Goal: Information Seeking & Learning: Learn about a topic

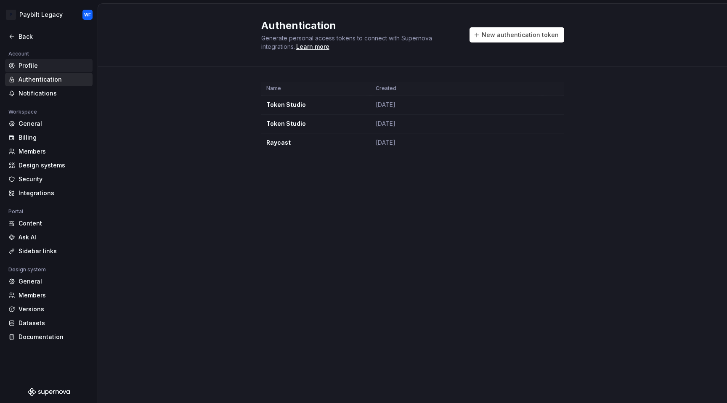
click at [32, 61] on div "Profile" at bounding box center [54, 65] width 71 height 8
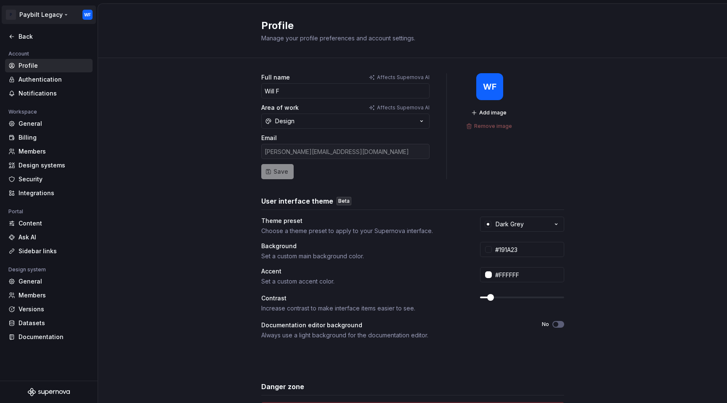
click at [33, 18] on html "P Paybilt Legacy WF Back Account Profile Authentication Notifications Workspace…" at bounding box center [363, 201] width 727 height 403
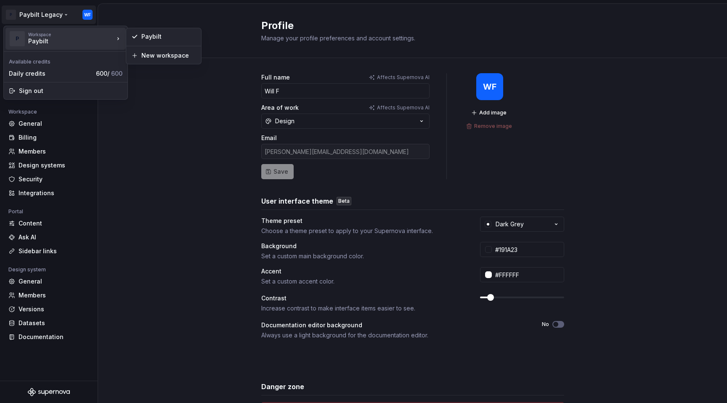
click at [44, 44] on div "Paybilt" at bounding box center [64, 41] width 72 height 8
click at [146, 38] on div "Paybilt" at bounding box center [168, 36] width 55 height 8
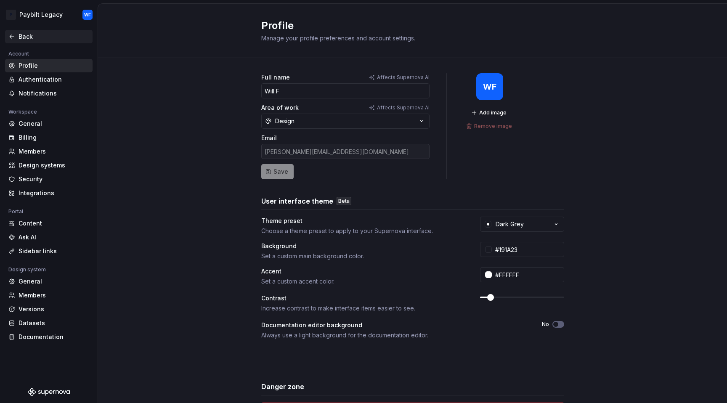
click at [27, 37] on div "Back" at bounding box center [54, 36] width 71 height 8
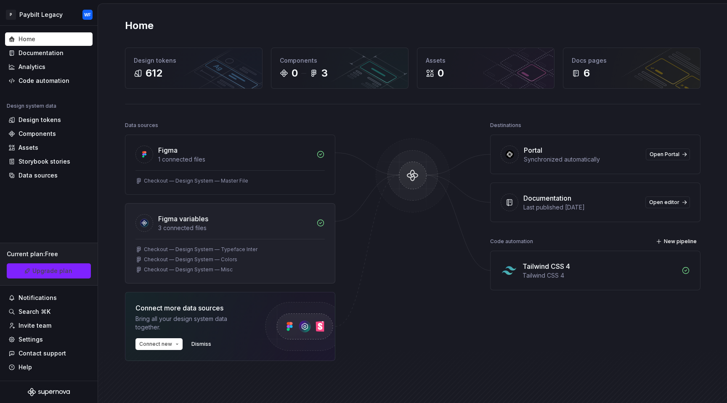
click at [278, 221] on div "Figma variables" at bounding box center [234, 219] width 153 height 10
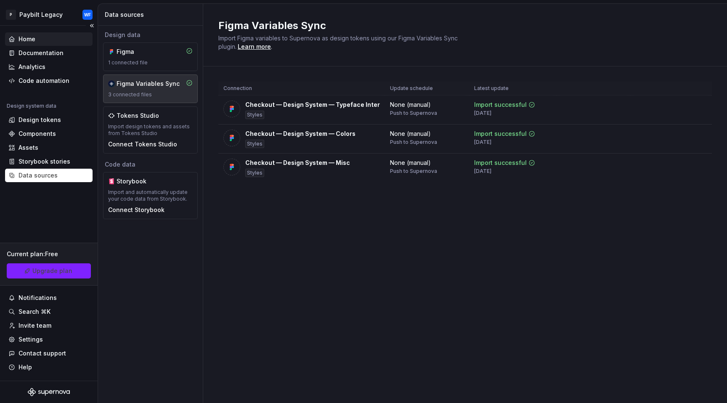
click at [44, 43] on div "Home" at bounding box center [48, 39] width 81 height 8
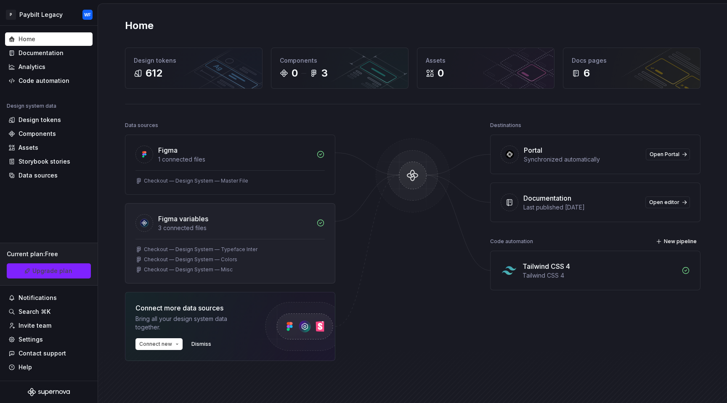
click at [265, 248] on div "Checkout — Design System — Typeface Inter" at bounding box center [230, 249] width 189 height 7
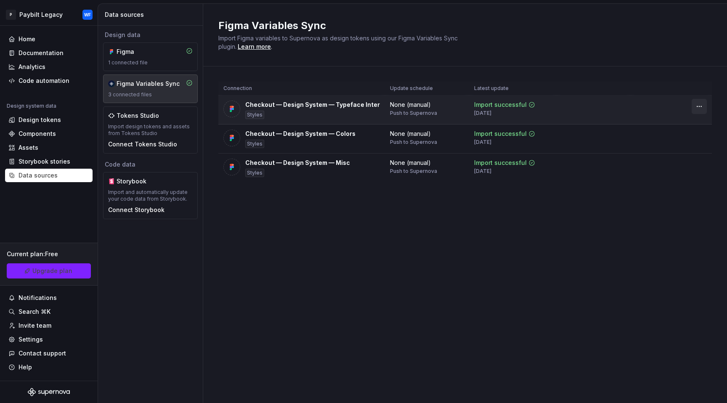
click at [700, 107] on html "P Paybilt Legacy WF Home Documentation Analytics Code automation Design system …" at bounding box center [363, 201] width 727 height 403
click at [549, 206] on html "P Paybilt Legacy WF Home Documentation Analytics Code automation Design system …" at bounding box center [363, 201] width 727 height 403
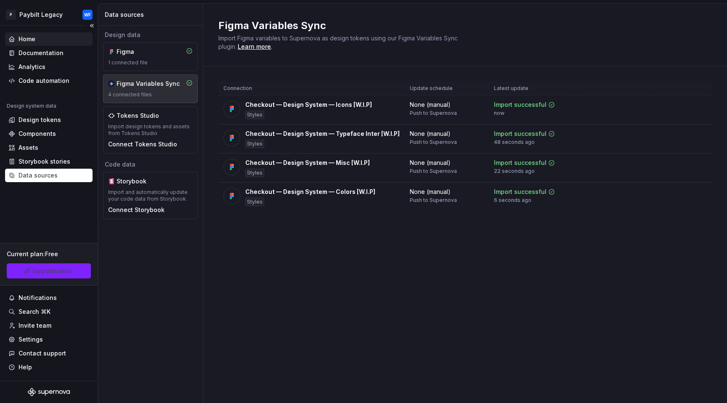
click at [42, 43] on div "Home" at bounding box center [48, 39] width 81 height 8
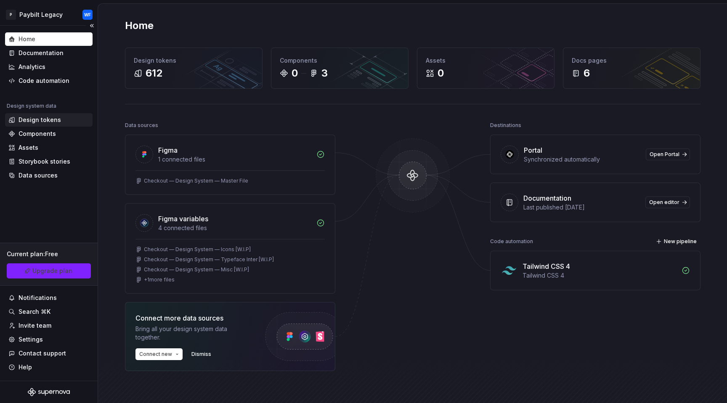
click at [42, 120] on div "Design tokens" at bounding box center [40, 120] width 43 height 8
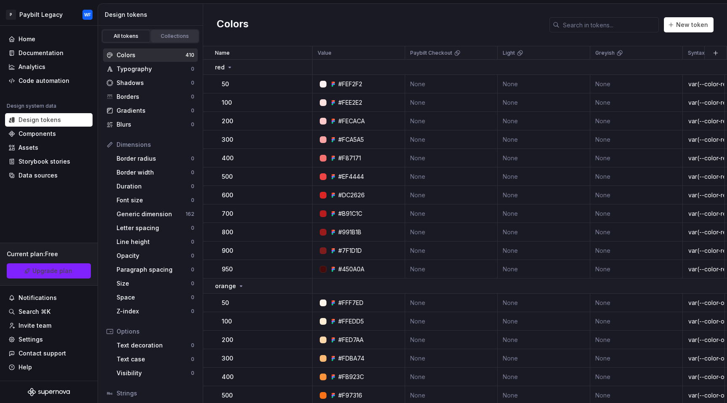
click at [165, 37] on div "Collections" at bounding box center [175, 36] width 42 height 7
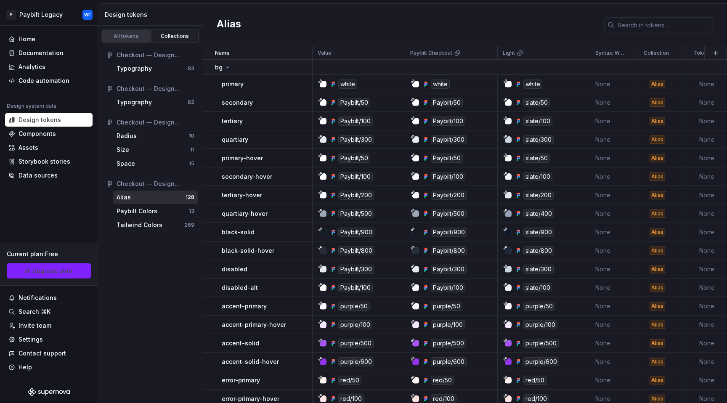
click at [128, 36] on div "All tokens" at bounding box center [126, 36] width 42 height 7
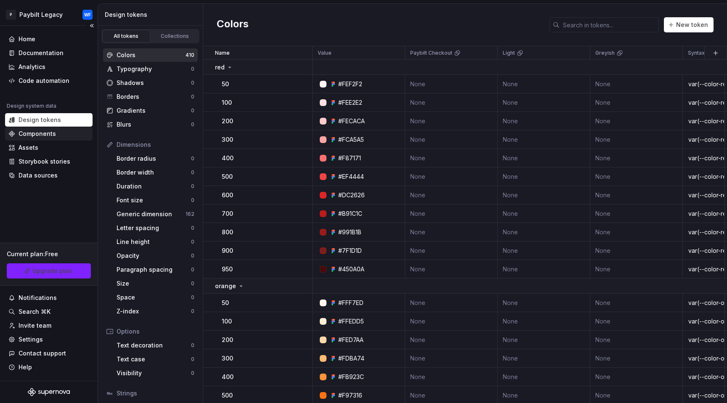
click at [47, 140] on div "Components" at bounding box center [49, 133] width 88 height 13
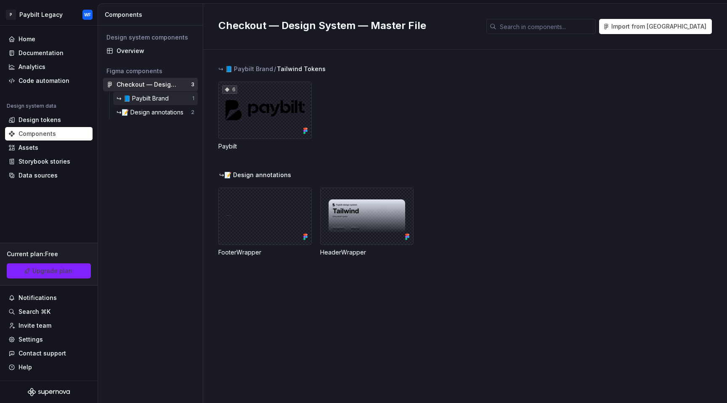
click at [148, 96] on div "↪ 📘 Paybilt Brand" at bounding box center [145, 98] width 56 height 8
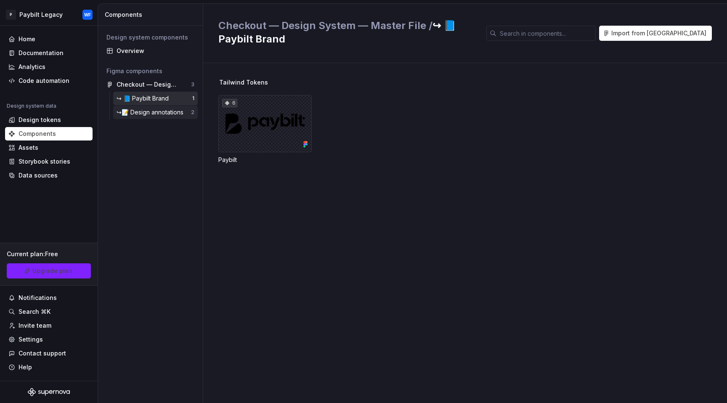
click at [157, 112] on div "↪📝 Design annotations" at bounding box center [152, 112] width 70 height 8
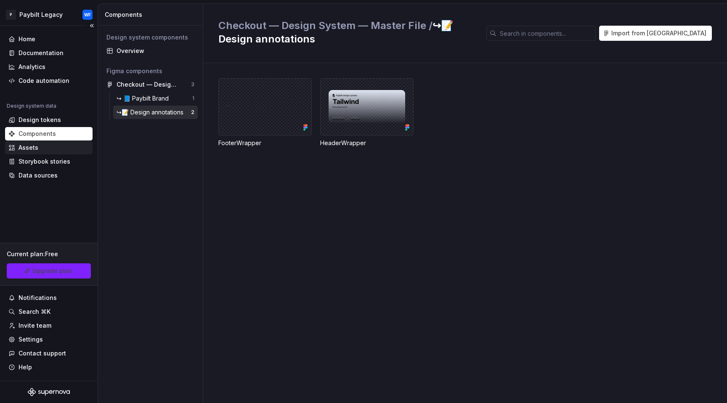
click at [63, 150] on div "Assets" at bounding box center [48, 148] width 81 height 8
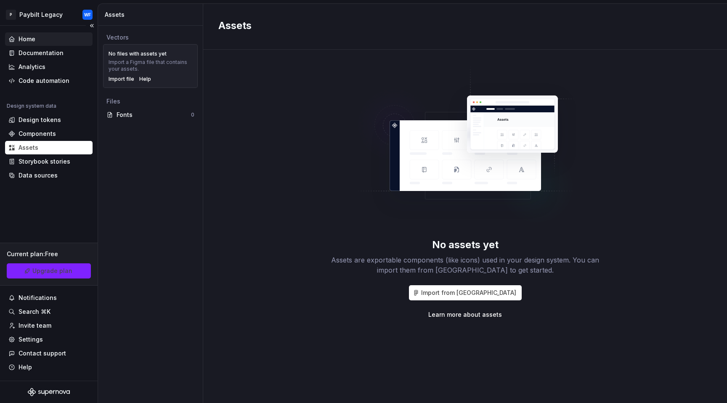
click at [51, 40] on div "Home" at bounding box center [48, 39] width 81 height 8
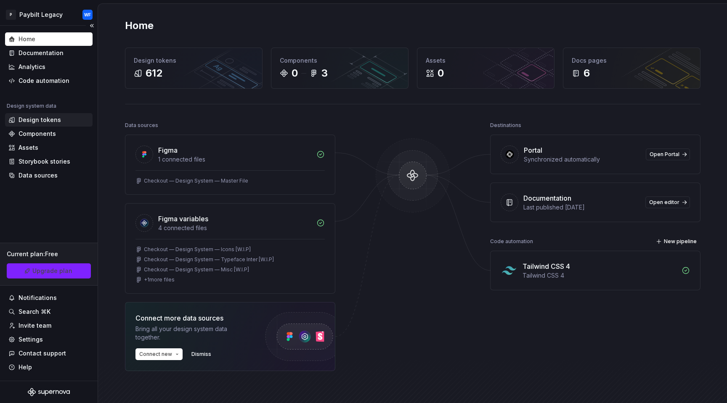
click at [44, 121] on div "Design tokens" at bounding box center [40, 120] width 43 height 8
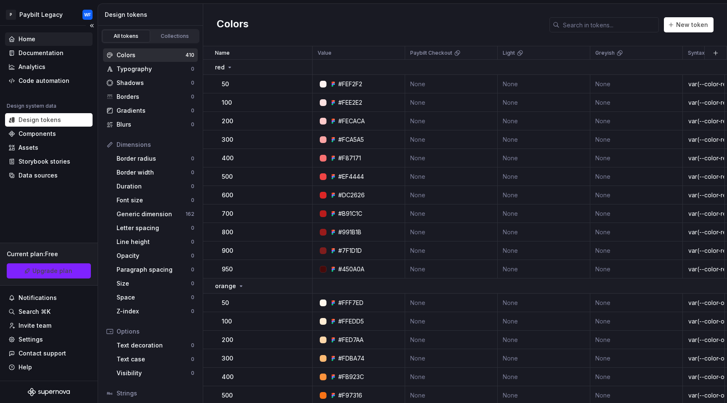
click at [57, 44] on div "Home" at bounding box center [49, 38] width 88 height 13
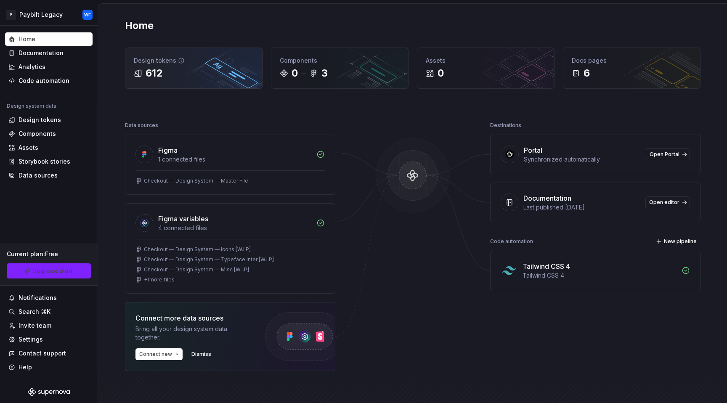
click at [173, 69] on div "612" at bounding box center [194, 73] width 120 height 13
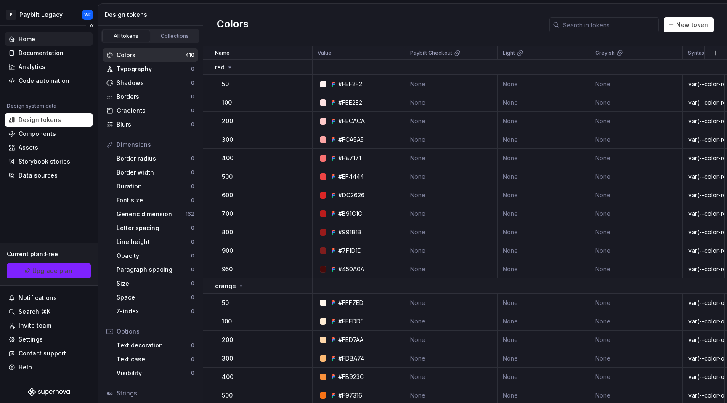
click at [39, 40] on div "Home" at bounding box center [48, 39] width 81 height 8
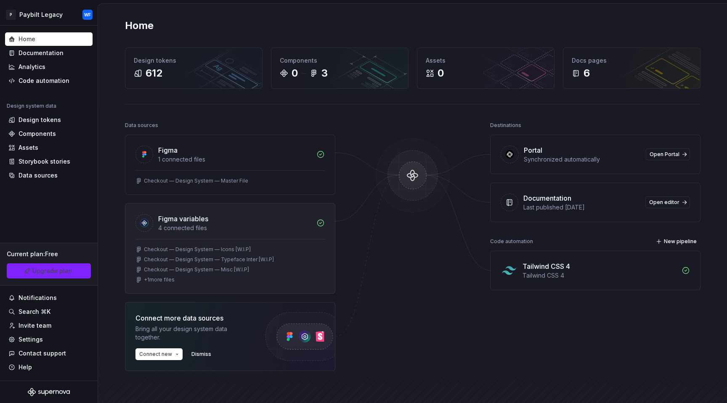
click at [271, 221] on div "Figma variables" at bounding box center [234, 219] width 153 height 10
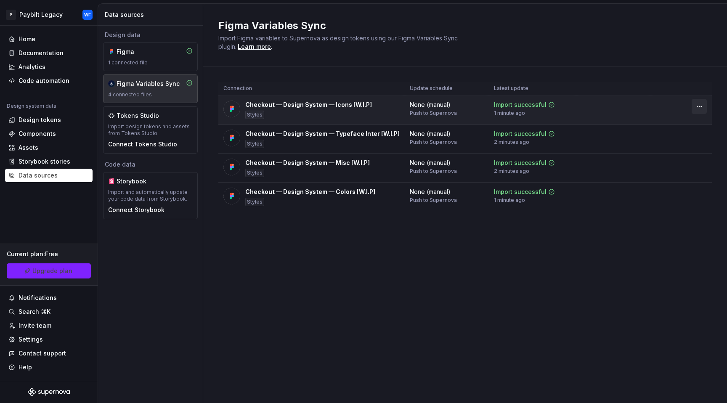
click at [703, 107] on html "P Paybilt Legacy WF Home Documentation Analytics Code automation Design system …" at bounding box center [363, 201] width 727 height 403
click at [671, 125] on div "Disconnect plugin" at bounding box center [694, 124] width 55 height 8
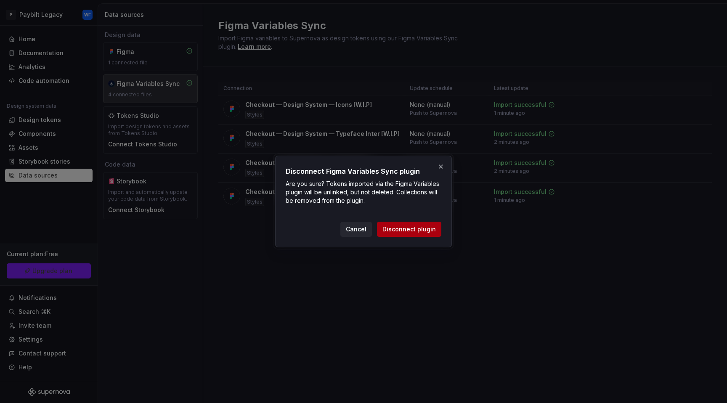
click at [414, 227] on span "Disconnect plugin" at bounding box center [409, 229] width 53 height 8
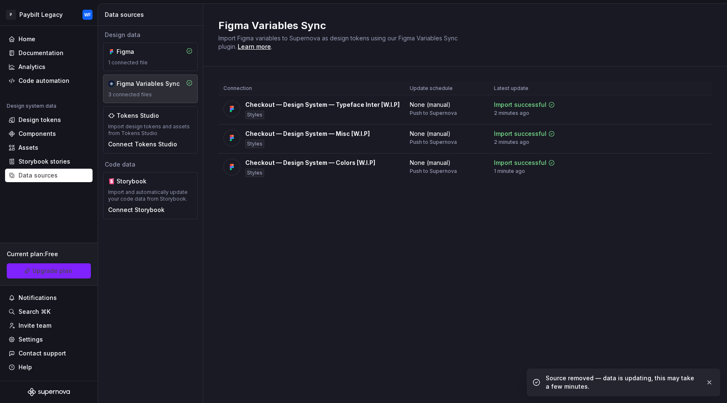
click at [438, 227] on div "Figma Variables Sync Import Figma variables to Supernova as design tokens using…" at bounding box center [465, 203] width 524 height 399
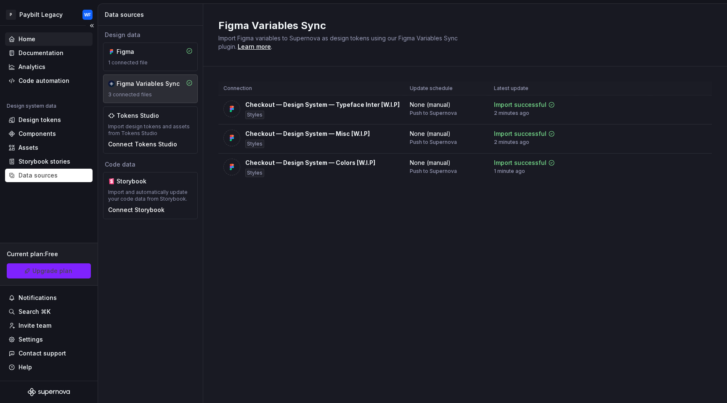
click at [47, 44] on div "Home" at bounding box center [49, 38] width 88 height 13
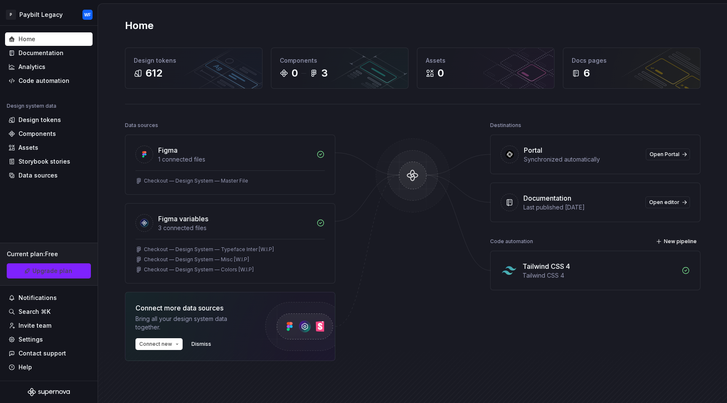
click at [295, 104] on div at bounding box center [413, 104] width 576 height 0
click at [53, 278] on link "Upgrade plan" at bounding box center [49, 271] width 84 height 15
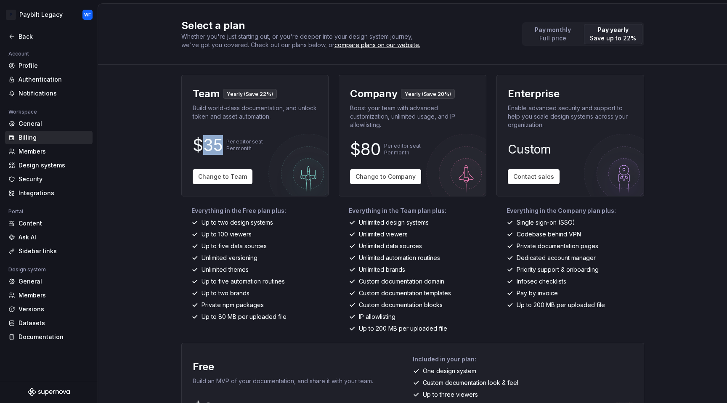
drag, startPoint x: 217, startPoint y: 146, endPoint x: 204, endPoint y: 152, distance: 14.4
click at [204, 150] on p "$35" at bounding box center [208, 145] width 30 height 10
click at [141, 270] on div "Select a plan Whether you're just starting out, or you're deeper into your desi…" at bounding box center [412, 203] width 629 height 399
click at [21, 37] on div "Back" at bounding box center [54, 36] width 71 height 8
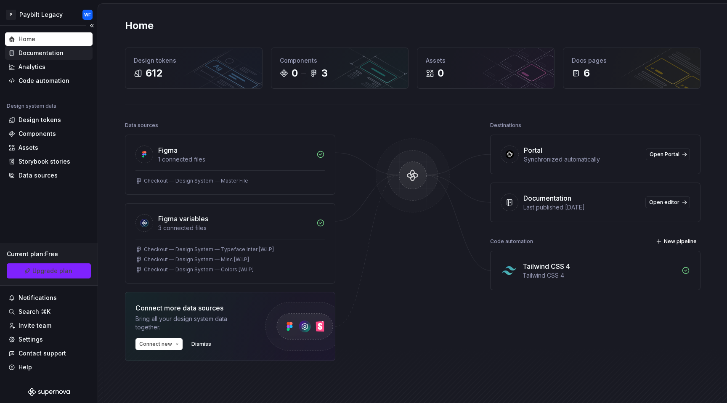
click at [56, 48] on div "Documentation" at bounding box center [49, 52] width 88 height 13
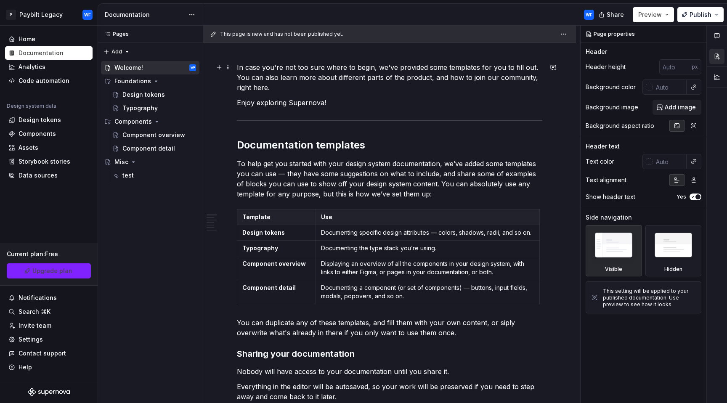
scroll to position [140, 0]
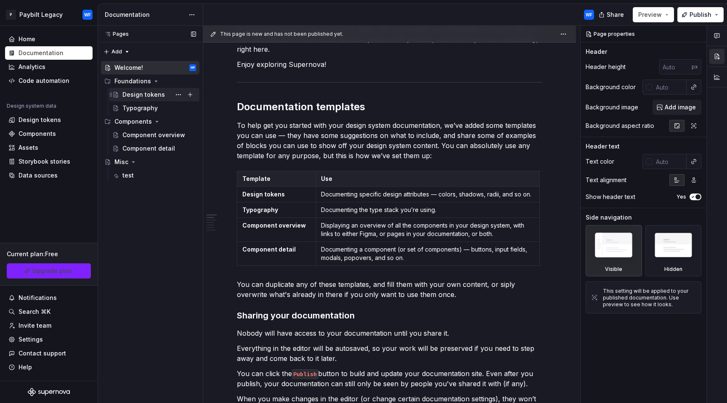
click at [153, 94] on div "Design tokens" at bounding box center [143, 94] width 43 height 8
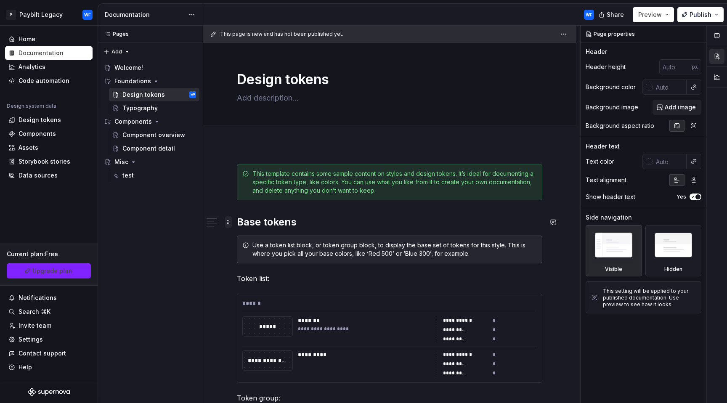
click at [228, 225] on span at bounding box center [228, 222] width 7 height 12
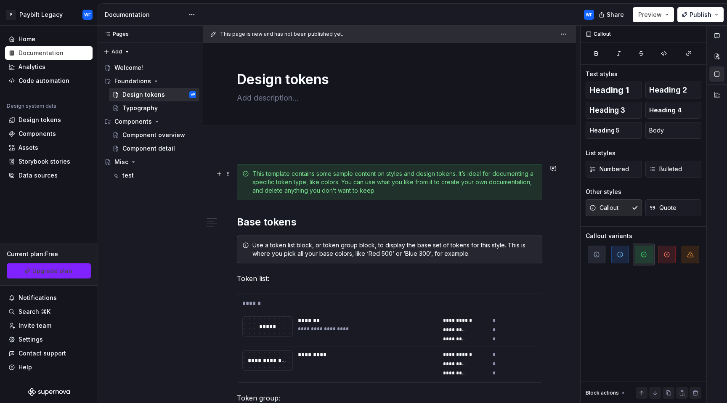
click at [457, 183] on div "This template contains some sample content on styles and design tokens. It’s id…" at bounding box center [395, 182] width 285 height 25
click at [599, 168] on span "Numbered" at bounding box center [610, 169] width 40 height 8
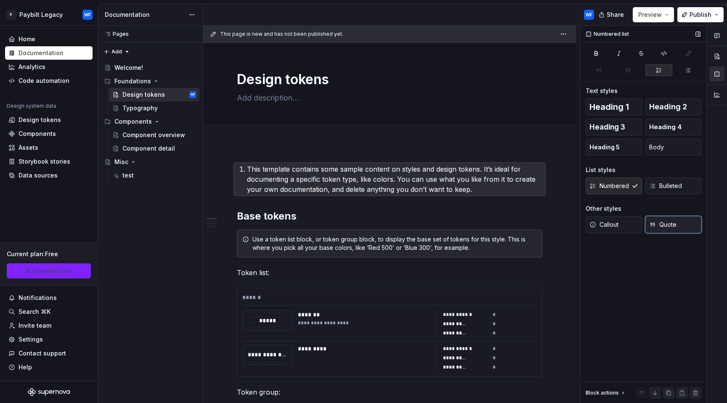
click at [658, 229] on span "Quote" at bounding box center [662, 225] width 27 height 8
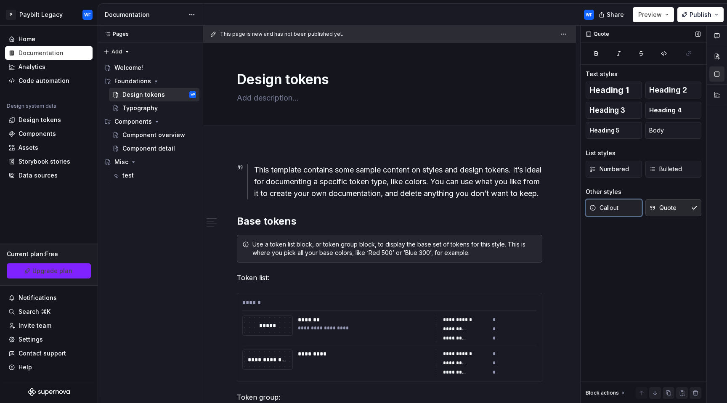
click at [609, 203] on button "Callout" at bounding box center [614, 208] width 56 height 17
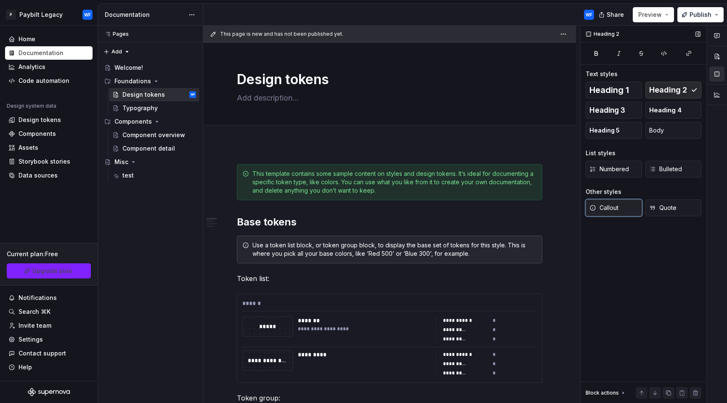
click at [629, 209] on button "Callout" at bounding box center [614, 208] width 56 height 17
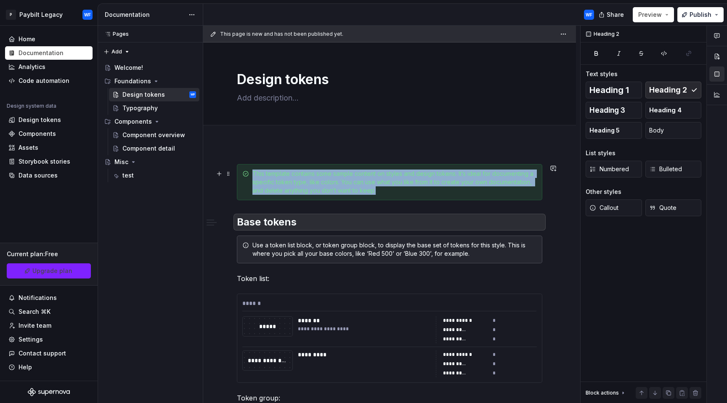
click at [290, 195] on div "This template contains some sample content on styles and design tokens. It’s id…" at bounding box center [390, 182] width 306 height 36
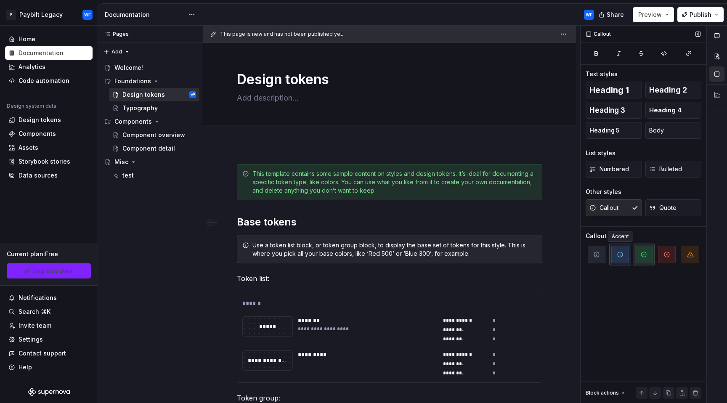
click at [624, 258] on span "button" at bounding box center [621, 255] width 18 height 18
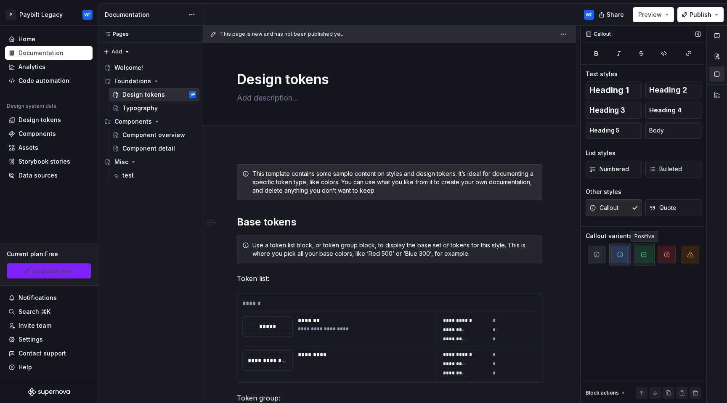
drag, startPoint x: 636, startPoint y: 260, endPoint x: 653, endPoint y: 258, distance: 16.6
click at [637, 260] on span "button" at bounding box center [644, 255] width 18 height 18
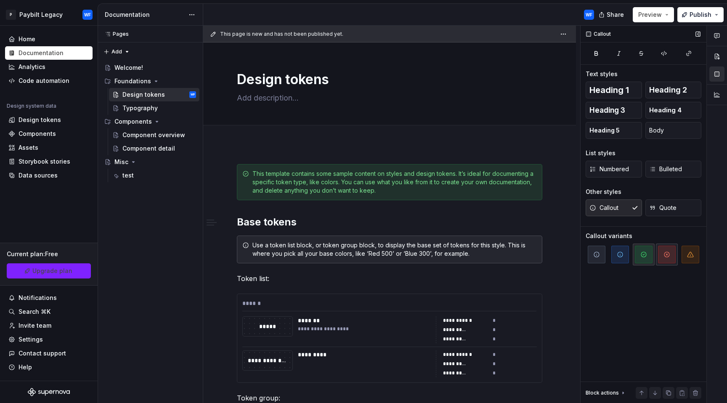
click at [667, 256] on icon "button" at bounding box center [667, 254] width 7 height 7
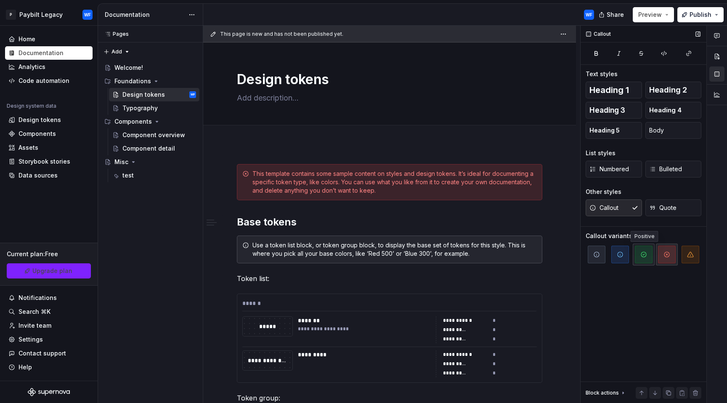
click at [640, 261] on span "button" at bounding box center [644, 255] width 18 height 18
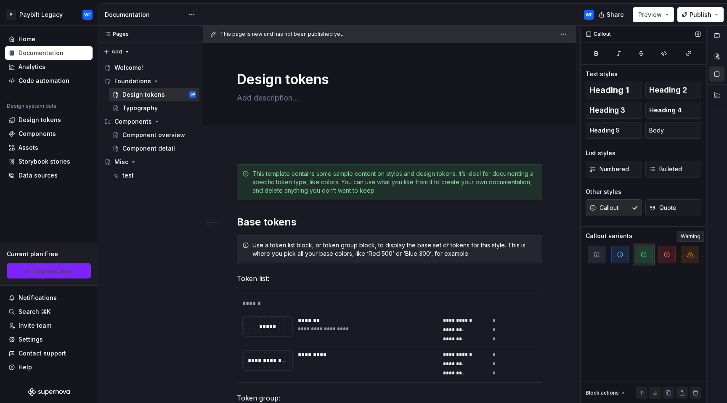
drag, startPoint x: 688, startPoint y: 260, endPoint x: 653, endPoint y: 258, distance: 35.4
click at [686, 260] on span "button" at bounding box center [691, 255] width 18 height 18
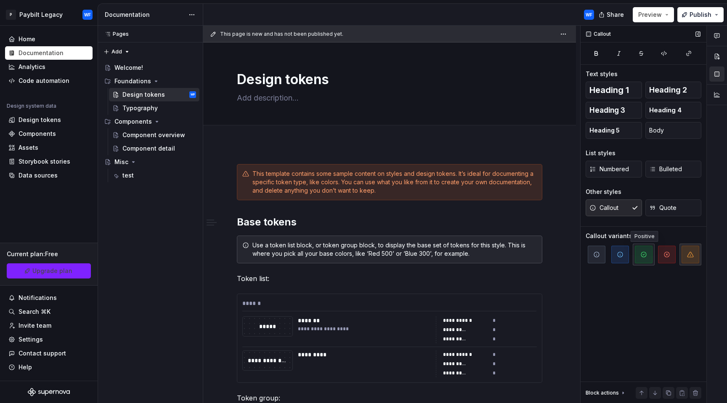
click at [638, 254] on span "button" at bounding box center [644, 255] width 18 height 18
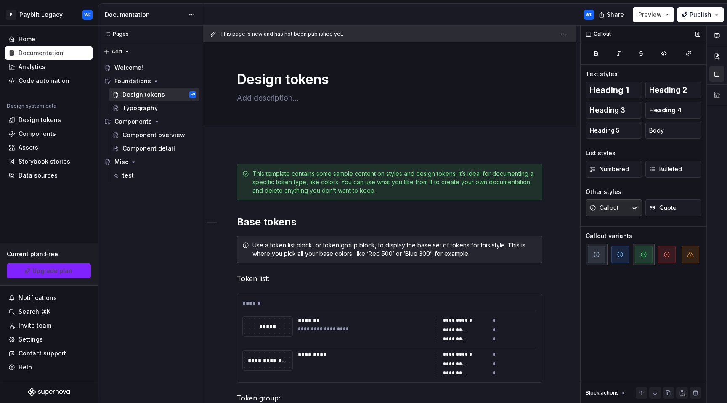
drag, startPoint x: 612, startPoint y: 251, endPoint x: 606, endPoint y: 252, distance: 5.6
click at [612, 251] on span "button" at bounding box center [621, 255] width 18 height 18
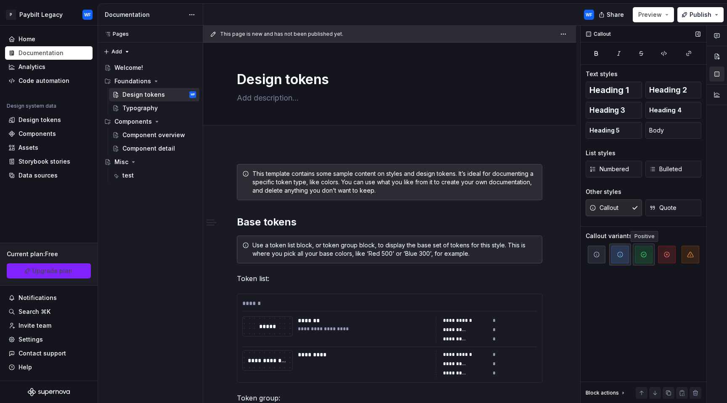
click at [653, 256] on button "button" at bounding box center [644, 255] width 22 height 22
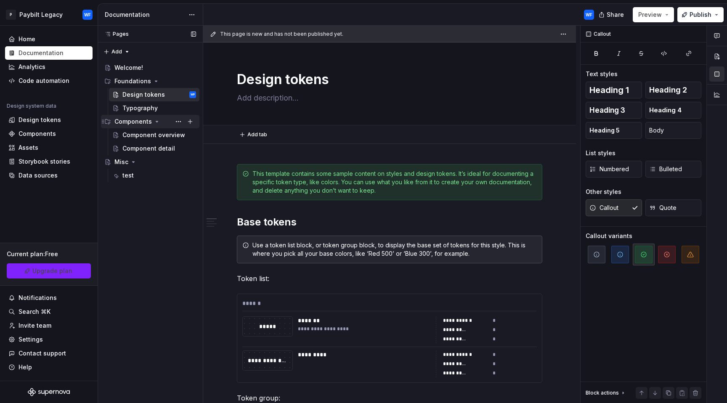
type textarea "*"
click at [40, 122] on div "Design tokens" at bounding box center [40, 120] width 43 height 8
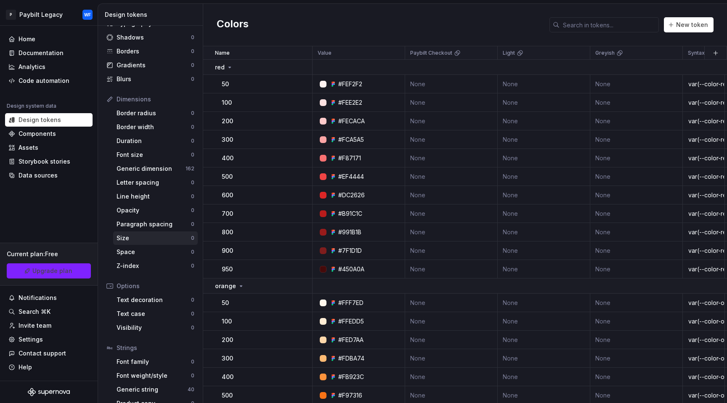
scroll to position [58, 0]
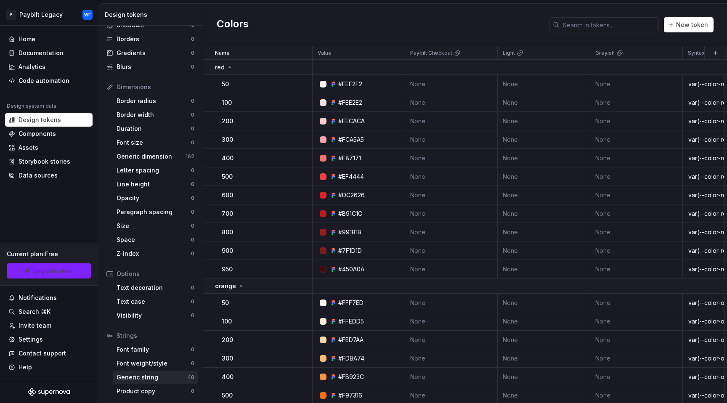
click at [153, 380] on div "Generic string" at bounding box center [152, 377] width 71 height 8
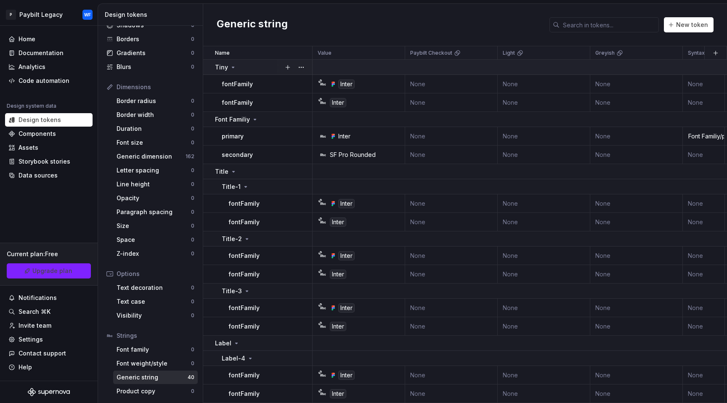
click at [231, 68] on icon at bounding box center [233, 67] width 7 height 7
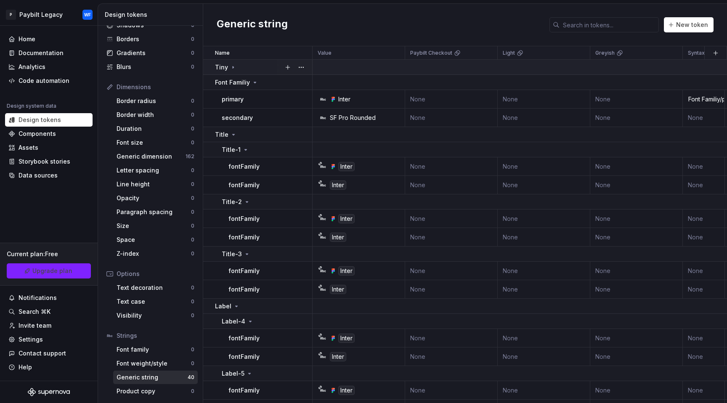
click at [232, 64] on icon at bounding box center [233, 67] width 7 height 7
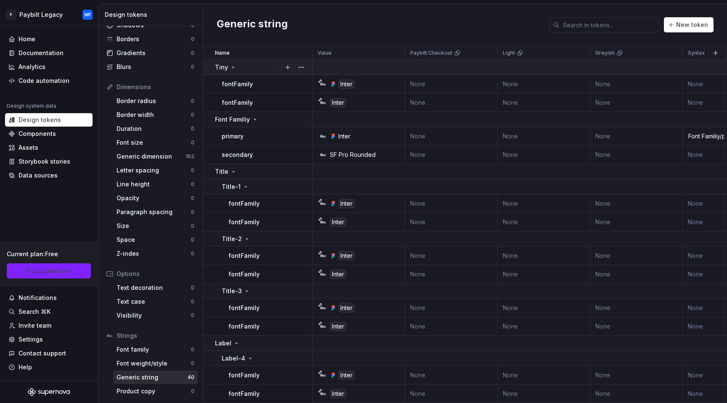
click at [232, 68] on icon at bounding box center [233, 67] width 7 height 7
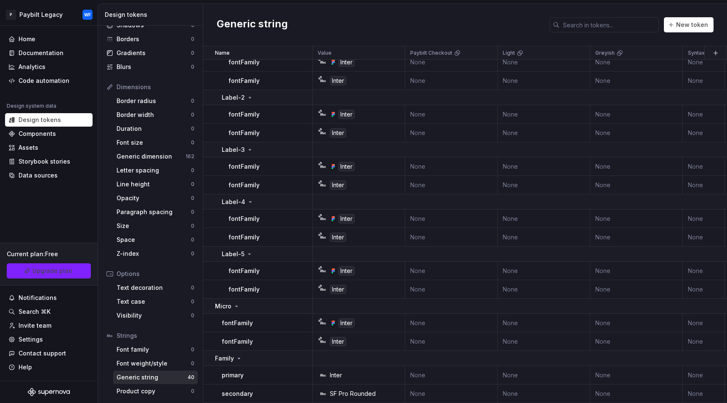
scroll to position [676, 0]
